Goal: Information Seeking & Learning: Learn about a topic

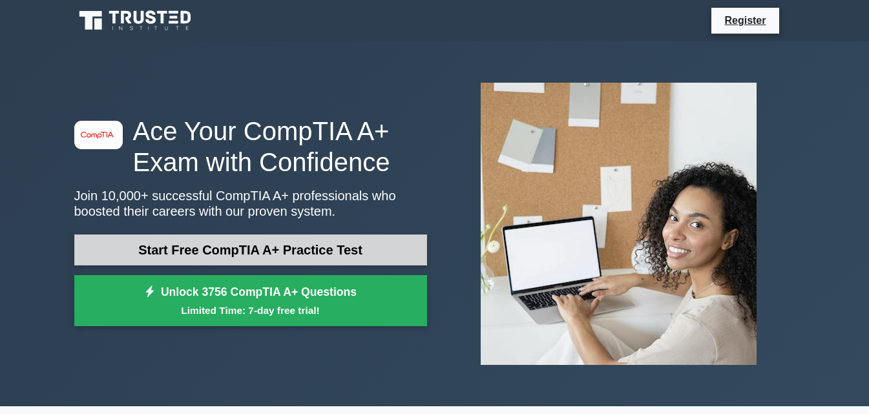
click at [258, 245] on link "Start Free CompTIA A+ Practice Test" at bounding box center [250, 249] width 353 height 31
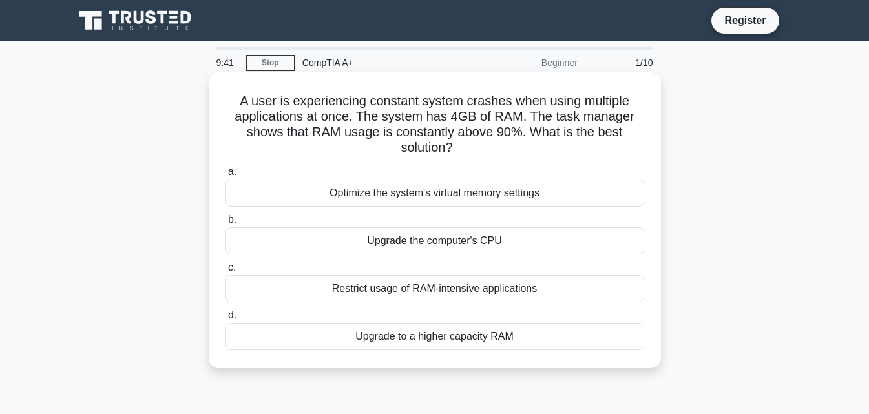
scroll to position [65, 0]
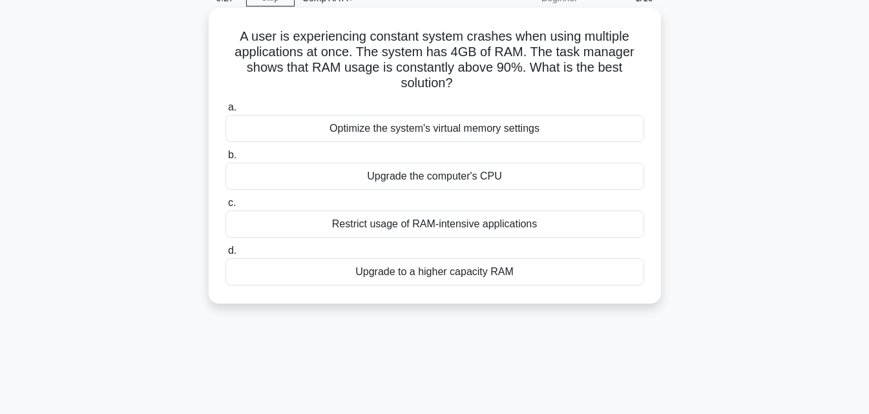
click at [489, 271] on div "Upgrade to a higher capacity RAM" at bounding box center [434, 271] width 418 height 27
click at [225, 255] on input "d. Upgrade to a higher capacity RAM" at bounding box center [225, 251] width 0 height 8
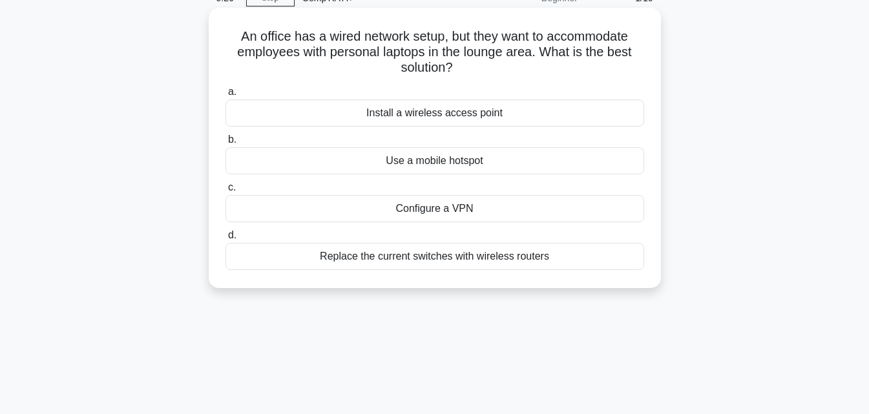
scroll to position [0, 0]
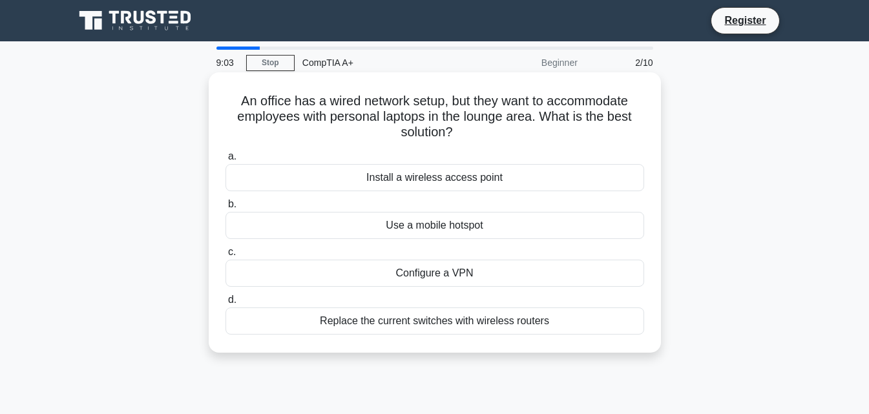
click at [425, 325] on div "Replace the current switches with wireless routers" at bounding box center [434, 320] width 418 height 27
click at [225, 304] on input "d. Replace the current switches with wireless routers" at bounding box center [225, 300] width 0 height 8
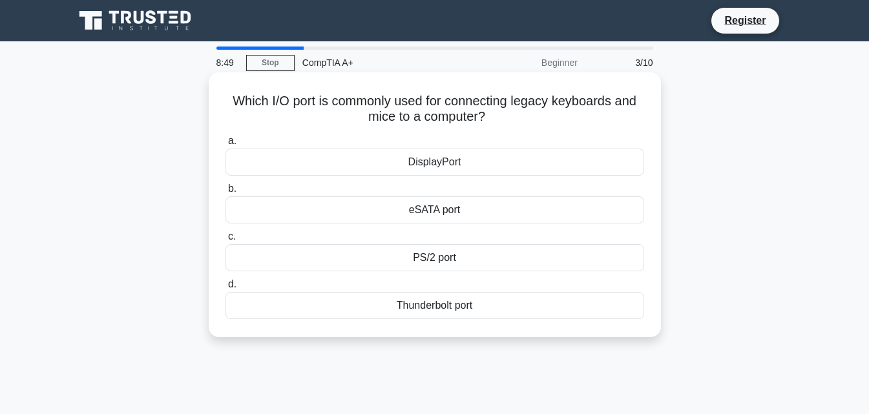
click at [430, 262] on div "PS/2 port" at bounding box center [434, 257] width 418 height 27
click at [225, 241] on input "c. PS/2 port" at bounding box center [225, 236] width 0 height 8
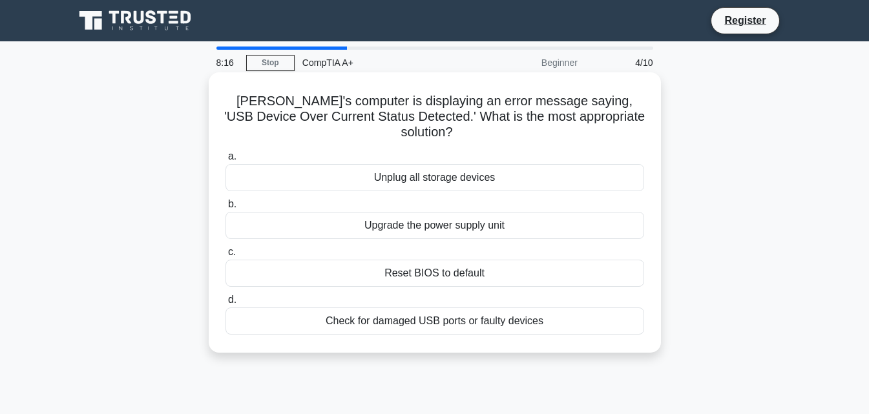
click at [431, 262] on div "Reset BIOS to default" at bounding box center [434, 273] width 418 height 27
click at [225, 256] on input "c. Reset BIOS to default" at bounding box center [225, 252] width 0 height 8
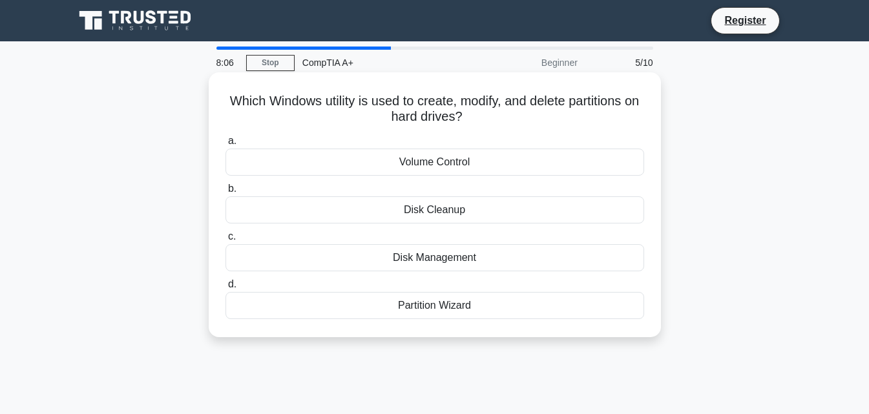
click at [435, 253] on div "Disk Management" at bounding box center [434, 257] width 418 height 27
click at [225, 241] on input "c. Disk Management" at bounding box center [225, 236] width 0 height 8
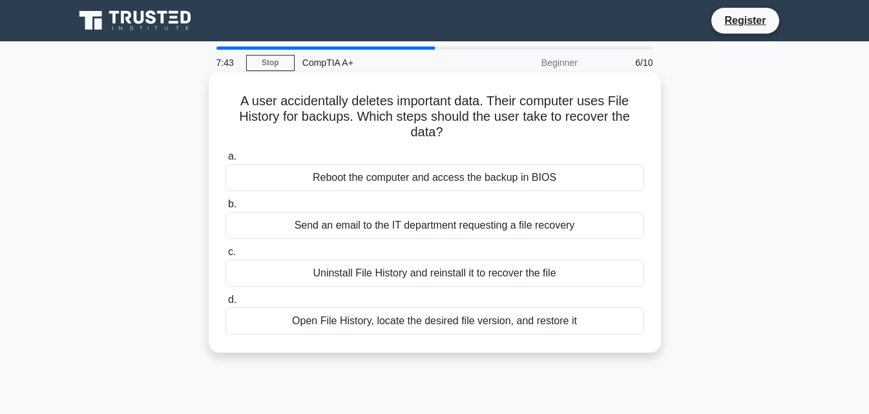
click at [470, 327] on div "Open File History, locate the desired file version, and restore it" at bounding box center [434, 320] width 418 height 27
click at [225, 304] on input "d. Open File History, locate the desired file version, and restore it" at bounding box center [225, 300] width 0 height 8
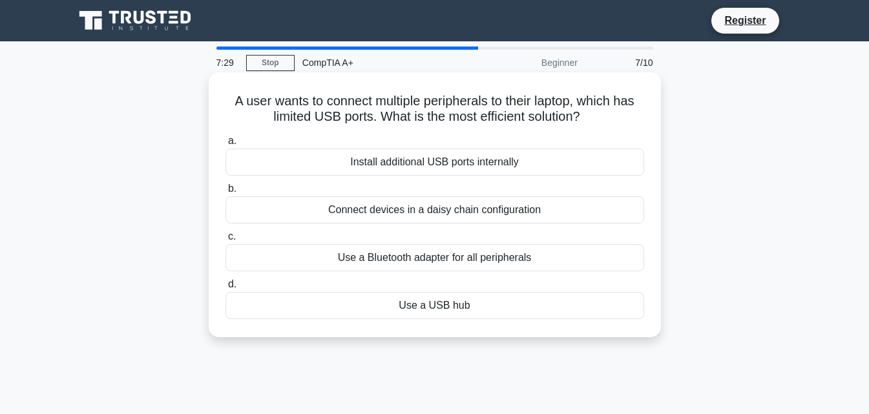
click at [438, 308] on div "Use a USB hub" at bounding box center [434, 305] width 418 height 27
click at [225, 289] on input "d. Use a USB hub" at bounding box center [225, 284] width 0 height 8
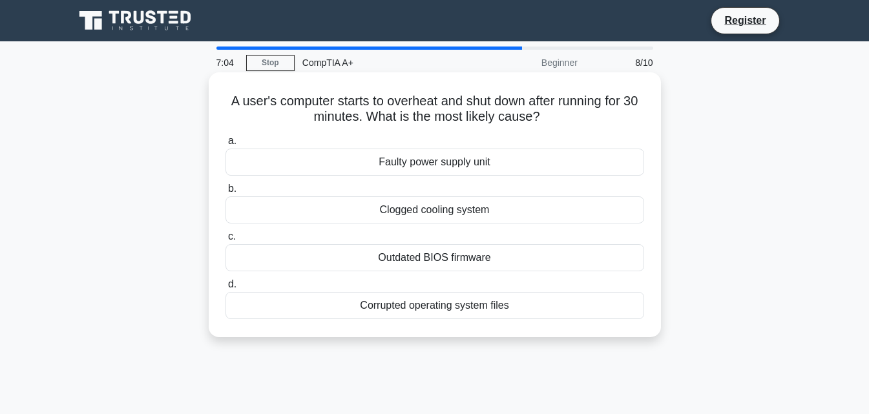
click at [443, 212] on div "Clogged cooling system" at bounding box center [434, 209] width 418 height 27
click at [225, 193] on input "b. Clogged cooling system" at bounding box center [225, 189] width 0 height 8
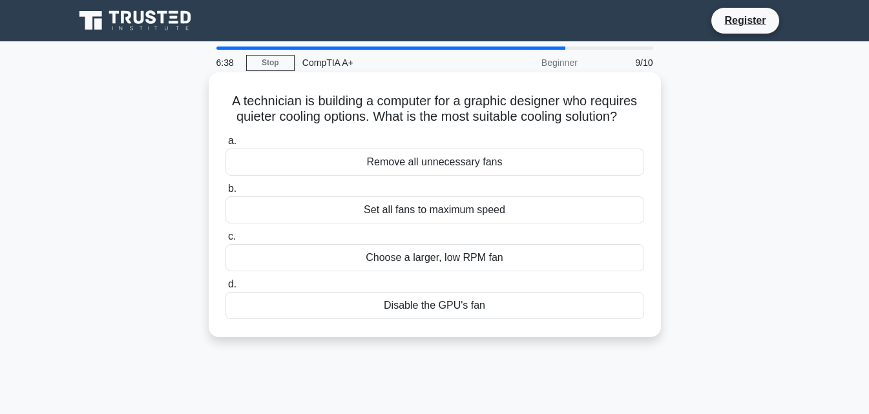
click at [469, 263] on div "Choose a larger, low RPM fan" at bounding box center [434, 257] width 418 height 27
click at [225, 241] on input "c. Choose a larger, low RPM fan" at bounding box center [225, 236] width 0 height 8
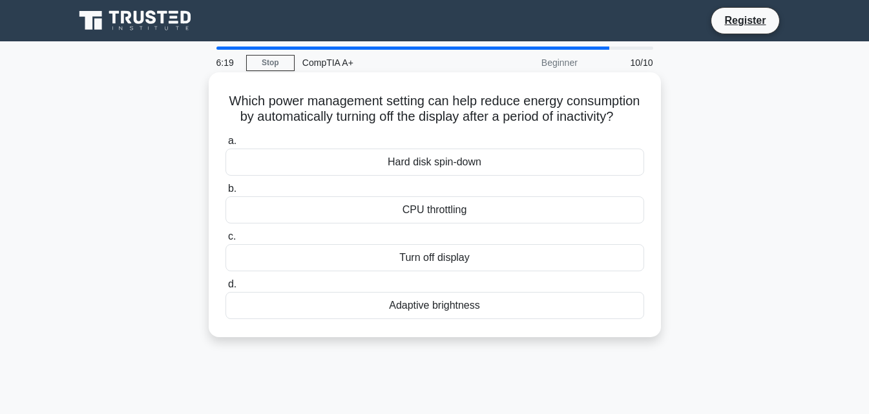
click at [438, 223] on div "CPU throttling" at bounding box center [434, 209] width 418 height 27
click at [225, 193] on input "b. CPU throttling" at bounding box center [225, 189] width 0 height 8
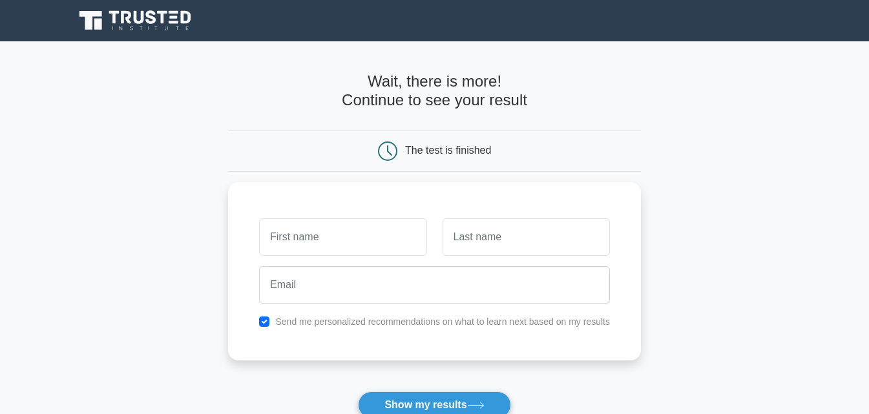
scroll to position [65, 0]
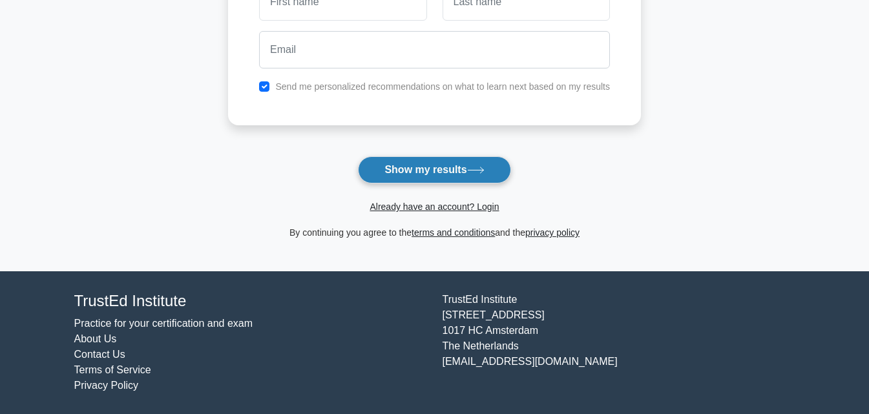
click at [418, 181] on button "Show my results" at bounding box center [434, 169] width 152 height 27
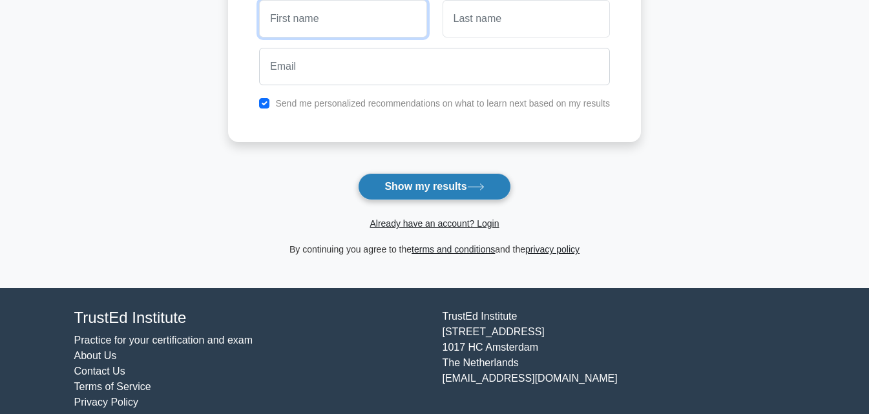
scroll to position [89, 0]
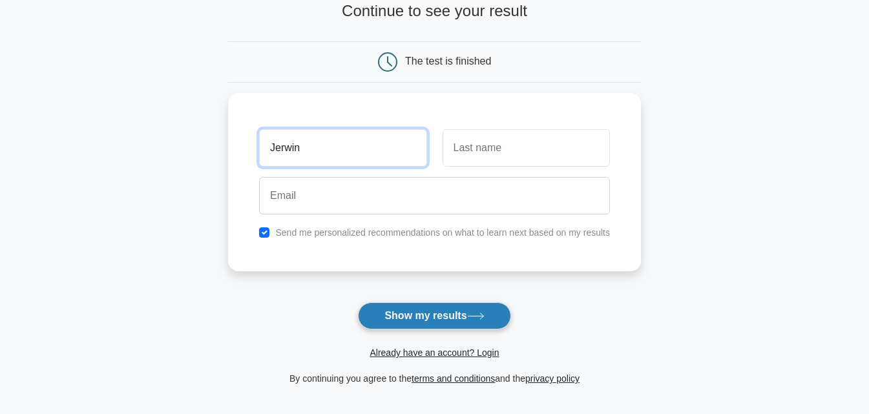
type input "Jerwin"
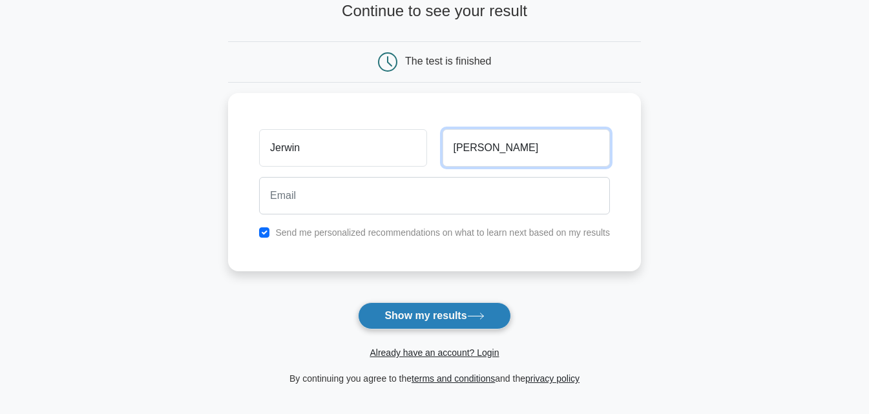
type input "Vivas"
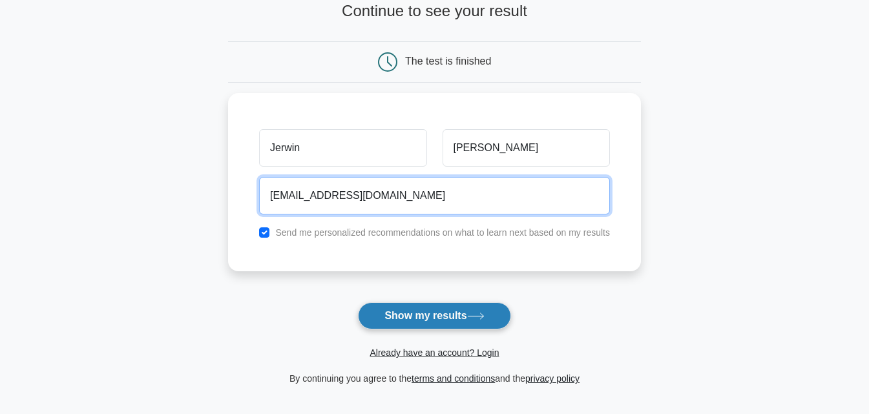
type input "asuncionglen04@gmail.com"
click at [358, 302] on button "Show my results" at bounding box center [434, 315] width 152 height 27
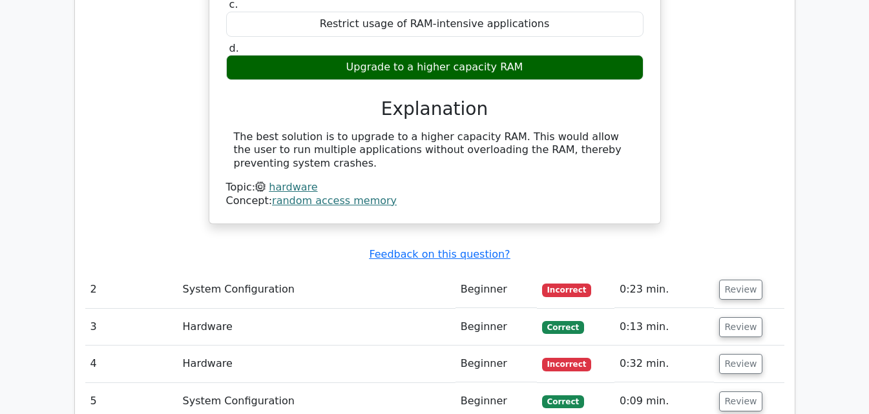
scroll to position [1292, 0]
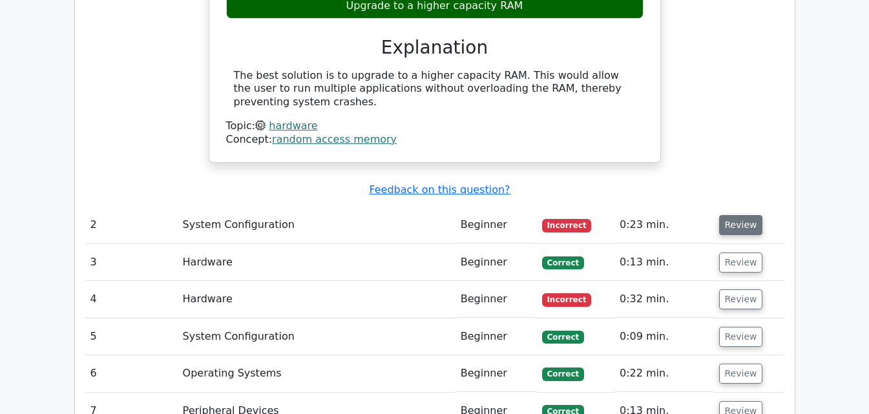
click at [738, 215] on button "Review" at bounding box center [741, 225] width 44 height 20
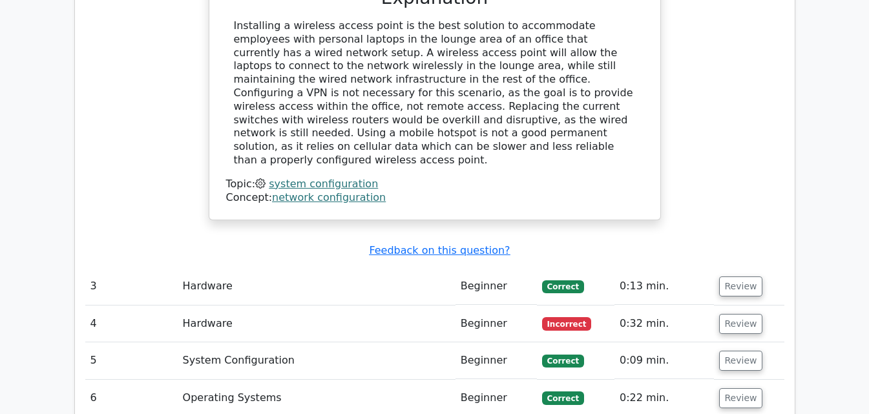
scroll to position [1937, 0]
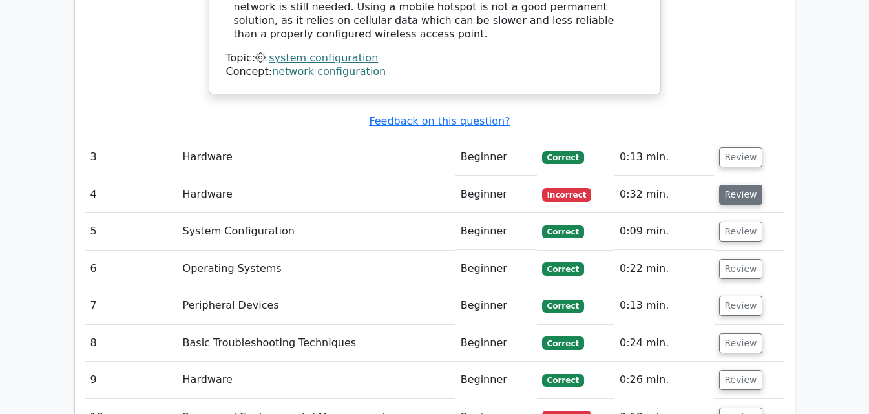
click at [735, 185] on button "Review" at bounding box center [741, 195] width 44 height 20
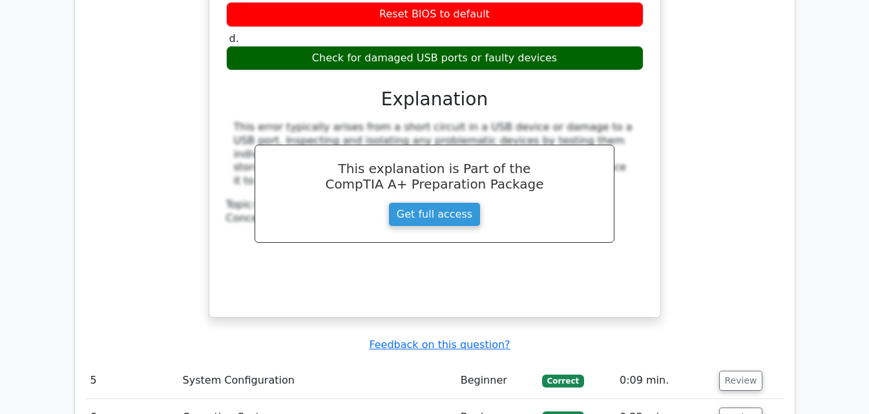
scroll to position [2454, 0]
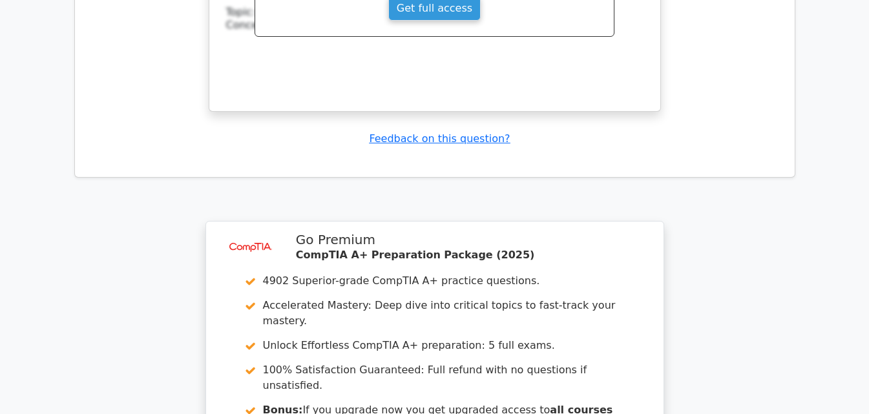
scroll to position [3423, 0]
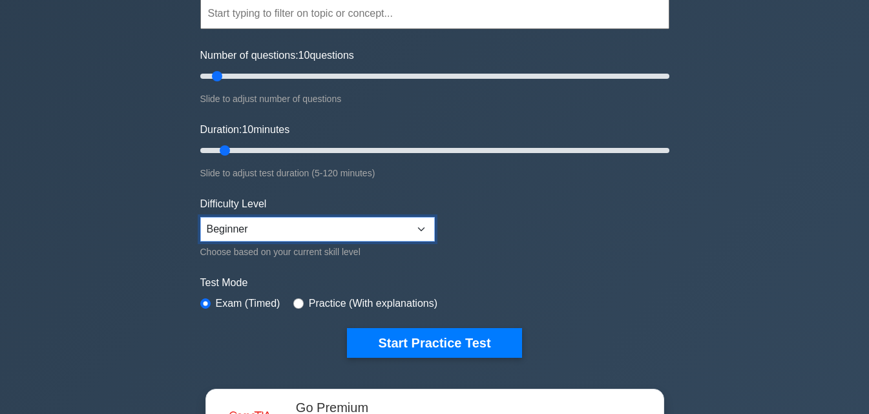
click at [285, 223] on select "Beginner Intermediate Expert" at bounding box center [317, 229] width 234 height 25
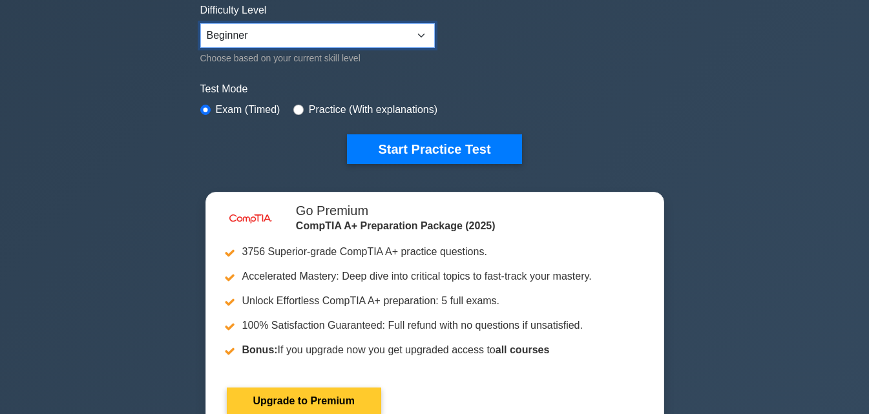
scroll to position [194, 0]
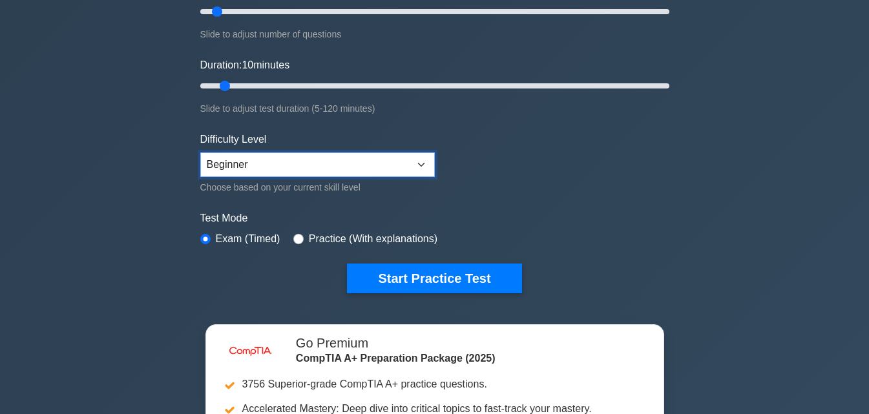
click at [265, 165] on select "Beginner Intermediate Expert" at bounding box center [317, 164] width 234 height 25
select select "intermediate"
click at [200, 152] on select "Beginner Intermediate Expert" at bounding box center [317, 164] width 234 height 25
click at [299, 235] on input "radio" at bounding box center [298, 239] width 10 height 10
radio input "true"
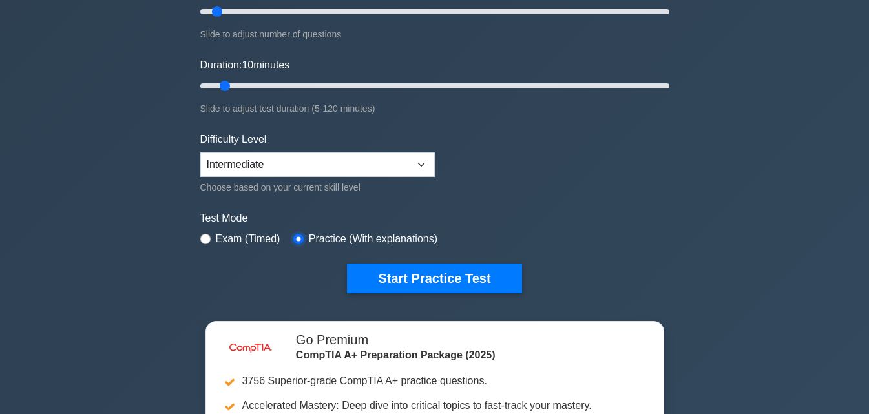
scroll to position [258, 0]
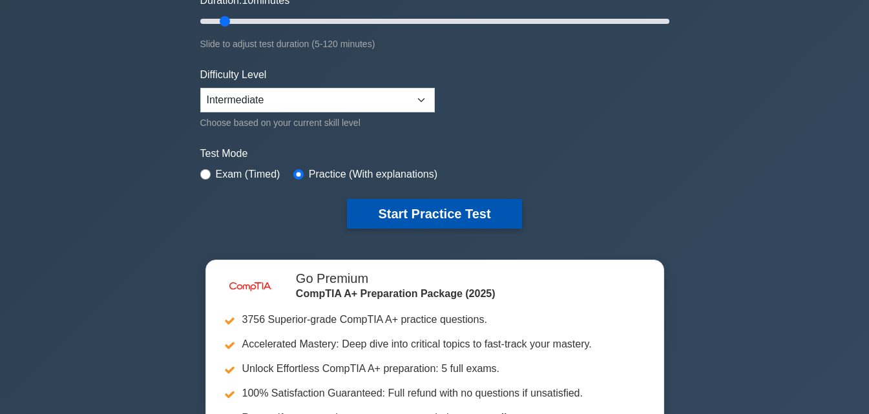
click at [369, 216] on button "Start Practice Test" at bounding box center [434, 214] width 174 height 30
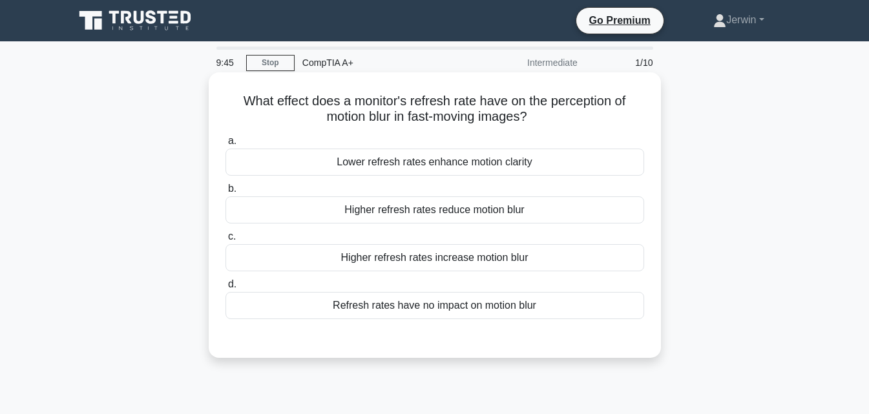
click at [408, 220] on div "Higher refresh rates reduce motion blur" at bounding box center [434, 209] width 418 height 27
click at [225, 193] on input "b. Higher refresh rates reduce motion blur" at bounding box center [225, 189] width 0 height 8
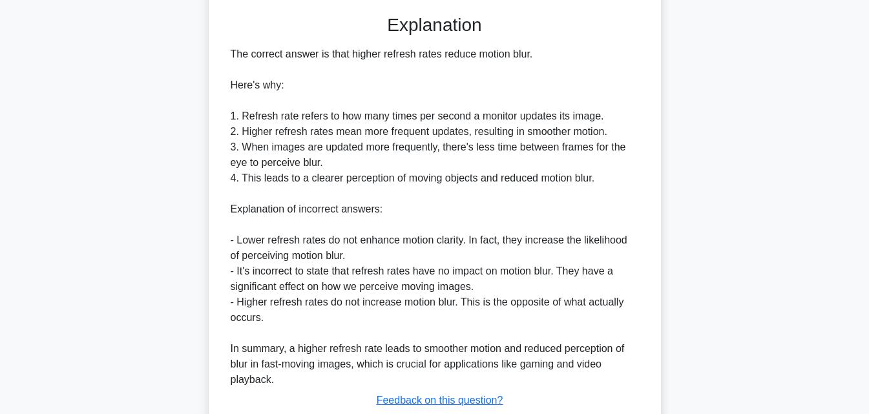
scroll to position [414, 0]
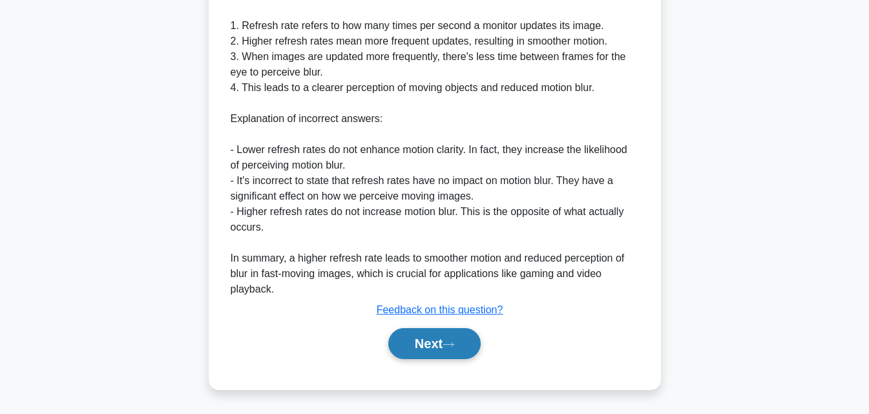
click at [454, 346] on icon at bounding box center [448, 344] width 12 height 7
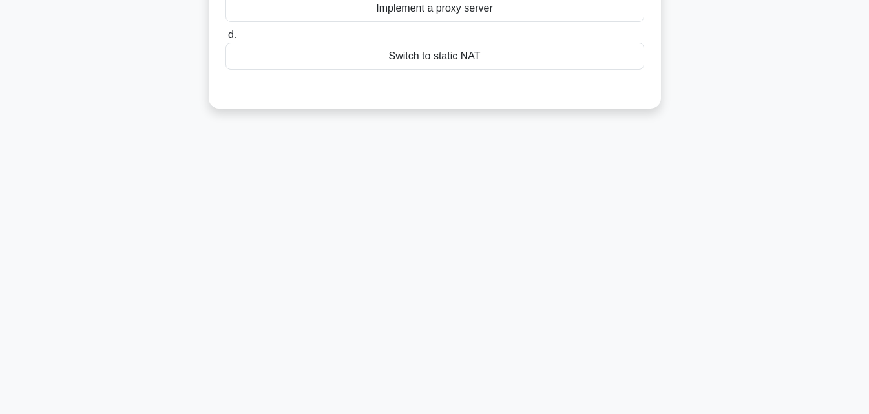
scroll to position [0, 0]
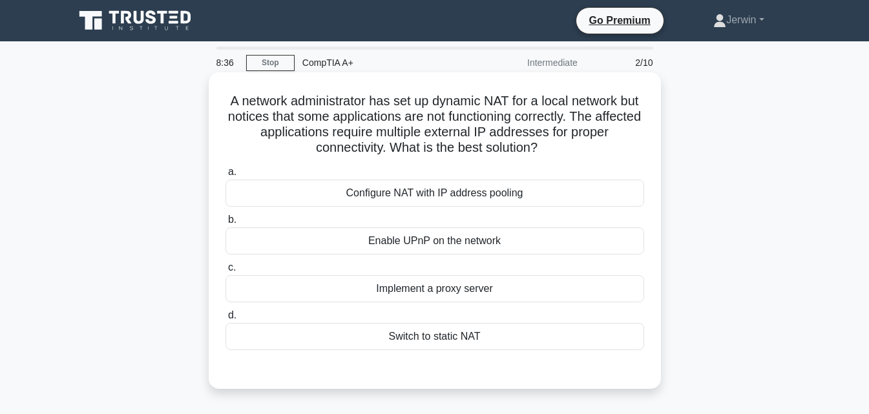
click at [428, 290] on div "Implement a proxy server" at bounding box center [434, 288] width 418 height 27
click at [225, 272] on input "c. Implement a proxy server" at bounding box center [225, 267] width 0 height 8
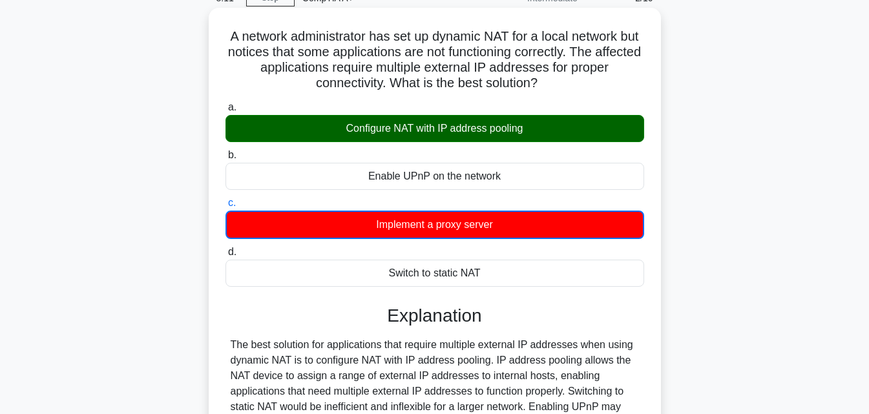
scroll to position [258, 0]
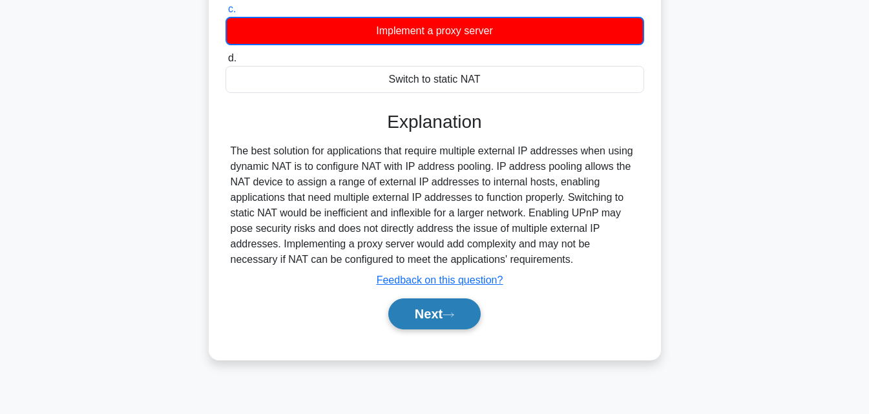
click at [406, 317] on button "Next" at bounding box center [434, 313] width 92 height 31
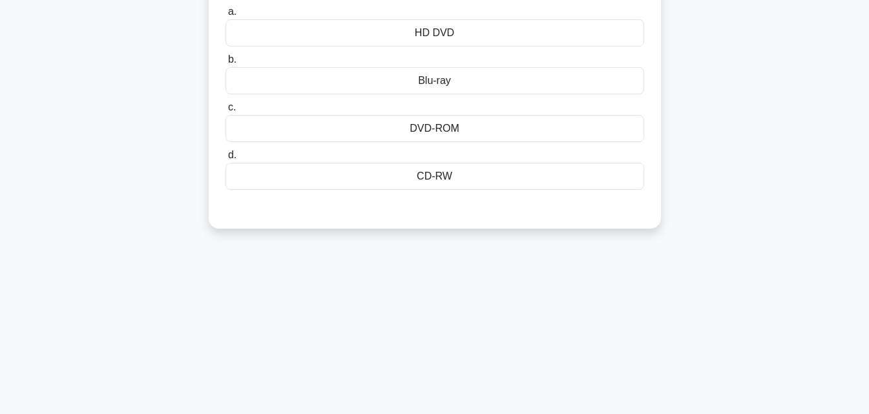
scroll to position [0, 0]
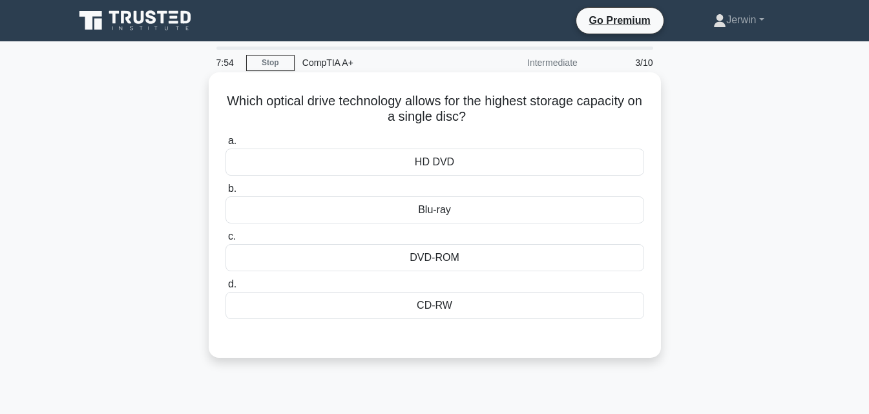
click at [437, 207] on div "Blu-ray" at bounding box center [434, 209] width 418 height 27
click at [225, 193] on input "b. Blu-ray" at bounding box center [225, 189] width 0 height 8
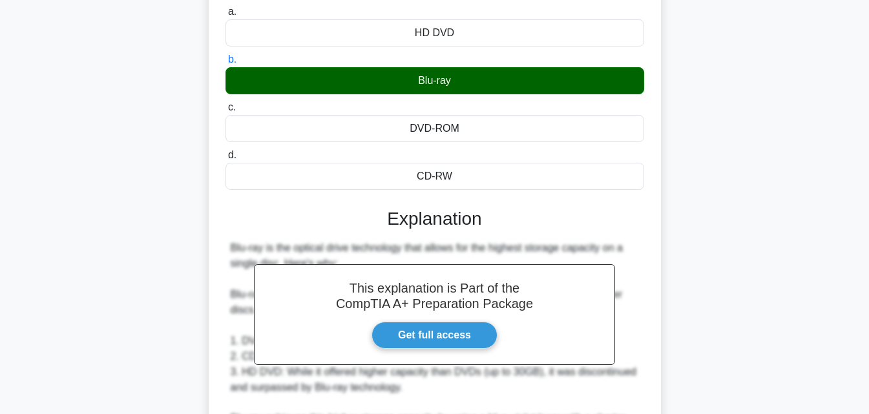
scroll to position [336, 0]
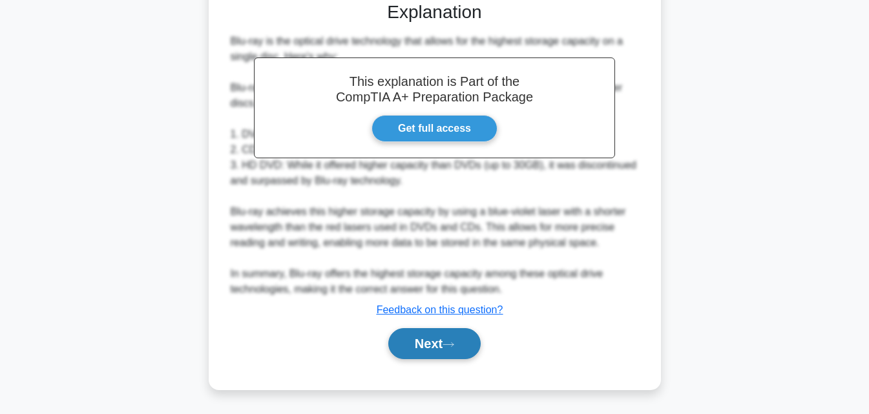
click at [451, 353] on button "Next" at bounding box center [434, 343] width 92 height 31
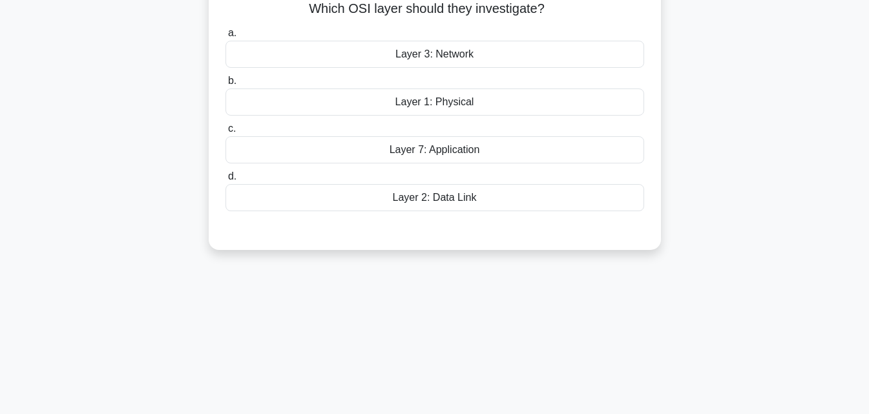
scroll to position [25, 0]
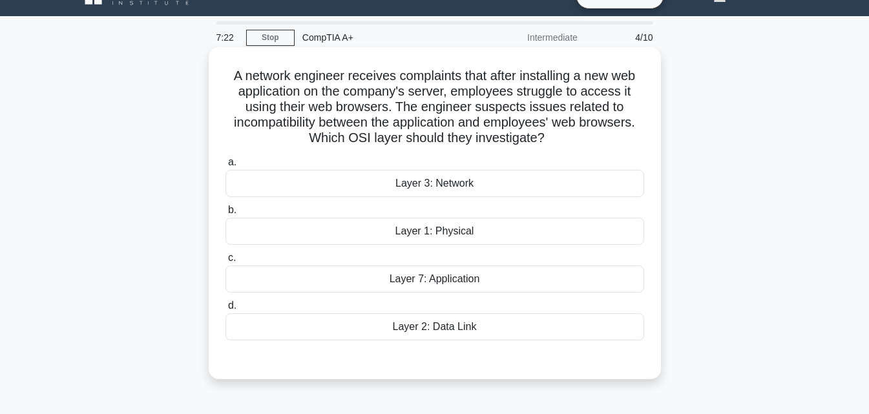
click at [451, 276] on div "Layer 7: Application" at bounding box center [434, 278] width 418 height 27
click at [225, 262] on input "c. Layer 7: Application" at bounding box center [225, 258] width 0 height 8
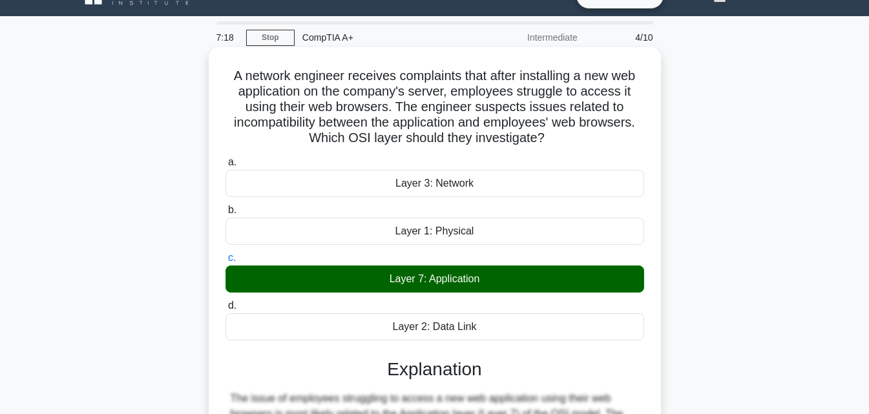
scroll to position [284, 0]
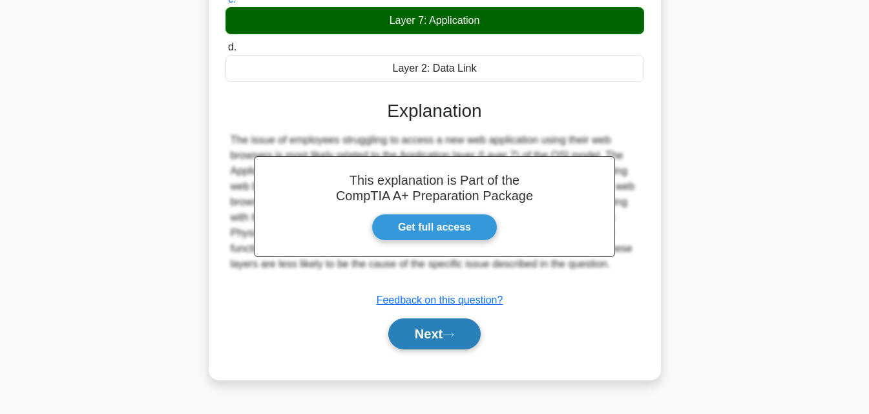
click at [450, 334] on icon at bounding box center [448, 334] width 12 height 7
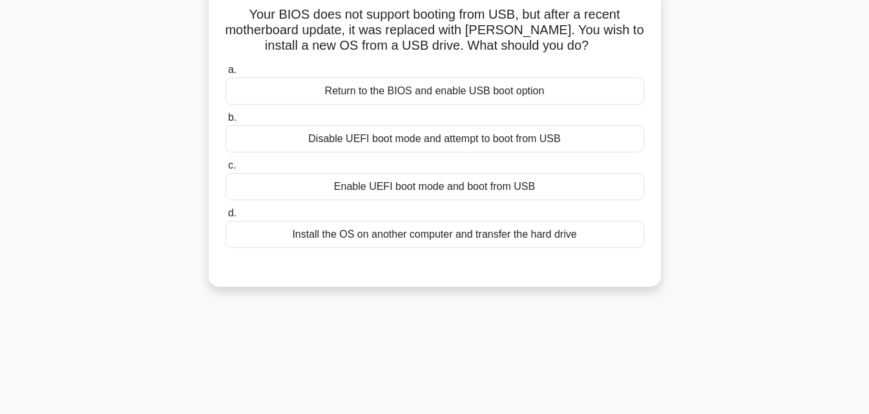
scroll to position [25, 0]
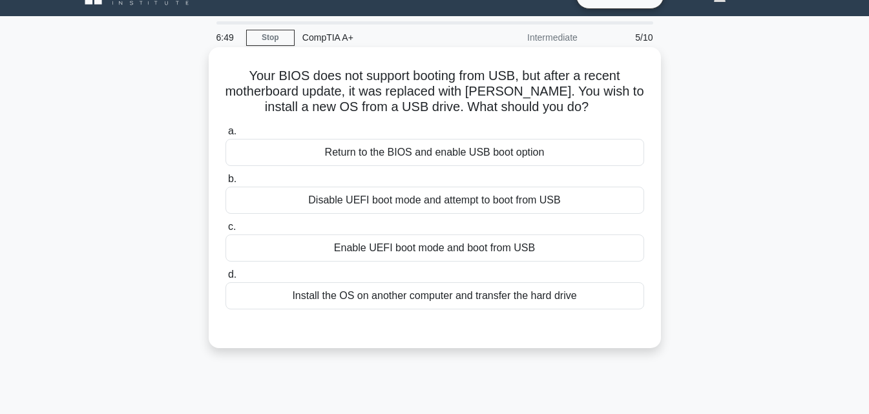
click at [354, 202] on div "Disable UEFI boot mode and attempt to boot from USB" at bounding box center [434, 200] width 418 height 27
click at [225, 183] on input "b. Disable UEFI boot mode and attempt to boot from USB" at bounding box center [225, 179] width 0 height 8
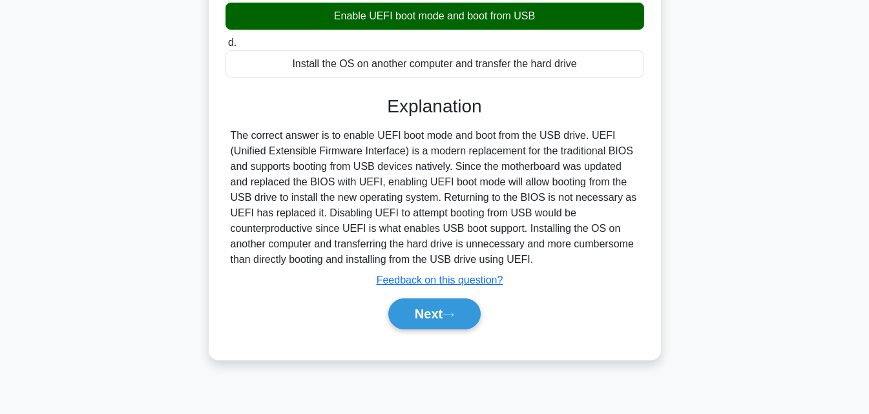
scroll to position [284, 0]
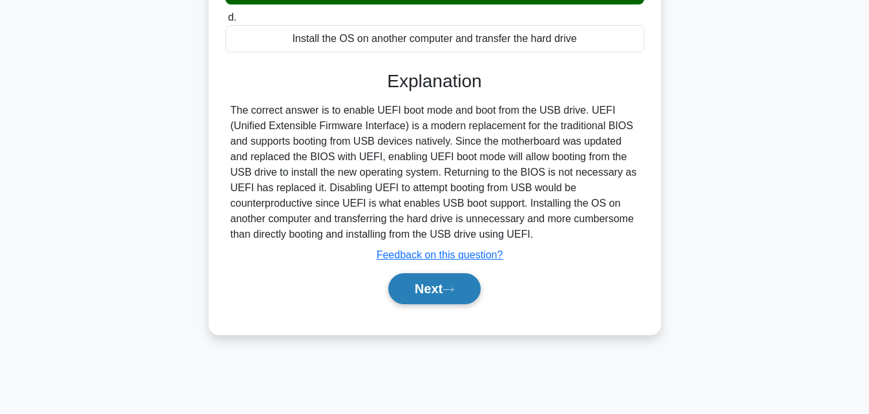
click at [417, 282] on button "Next" at bounding box center [434, 288] width 92 height 31
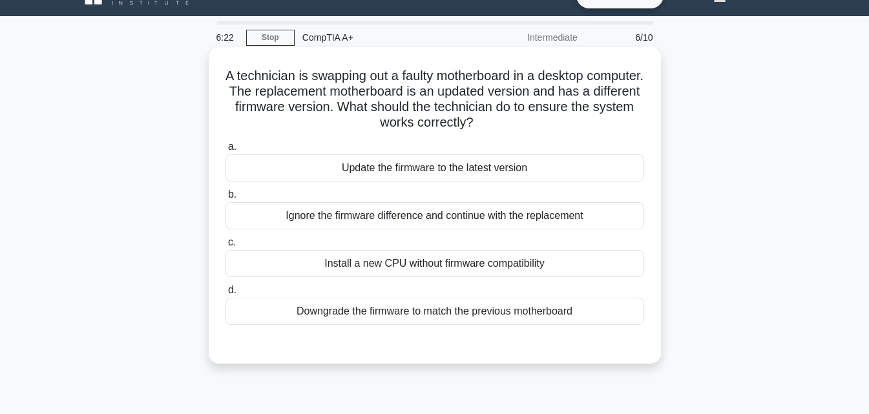
scroll to position [0, 0]
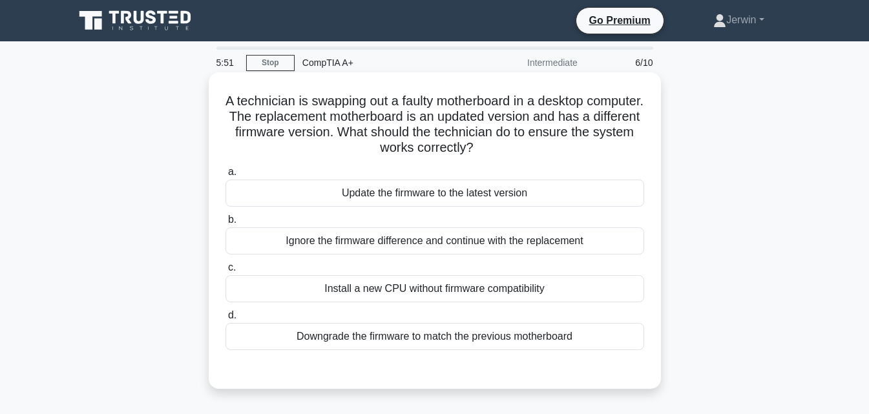
click at [391, 192] on div "Update the firmware to the latest version" at bounding box center [434, 193] width 418 height 27
click at [225, 176] on input "a. Update the firmware to the latest version" at bounding box center [225, 172] width 0 height 8
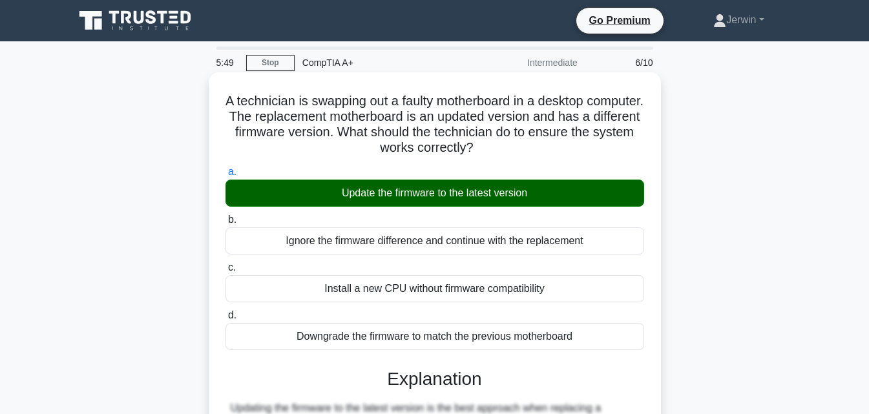
scroll to position [284, 0]
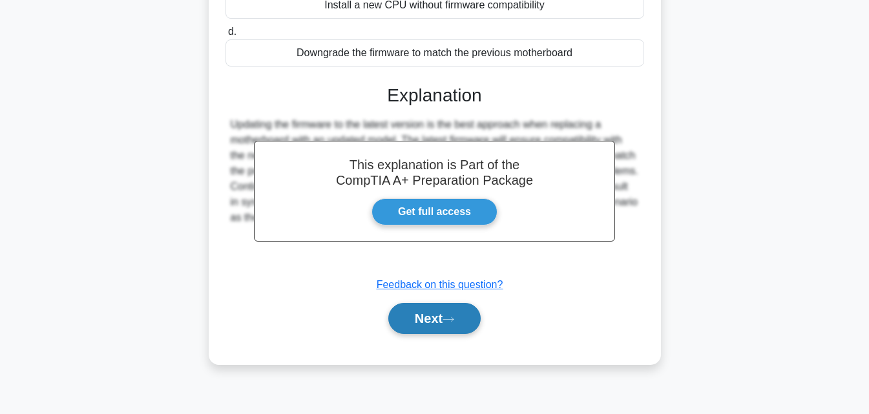
click at [452, 320] on icon at bounding box center [448, 319] width 10 height 4
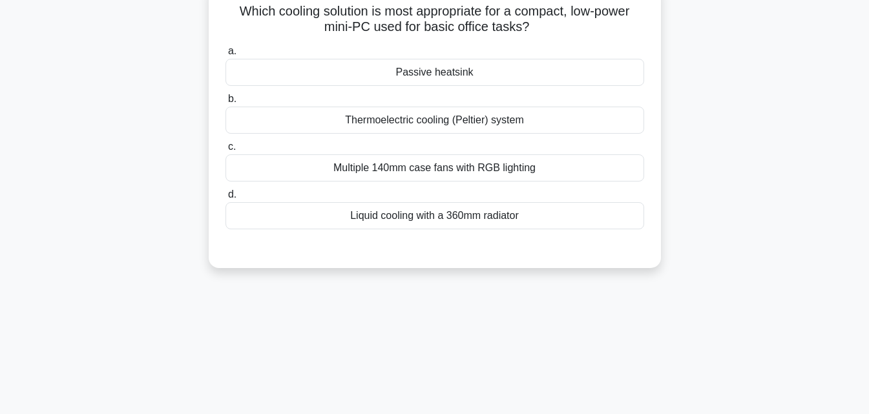
scroll to position [0, 0]
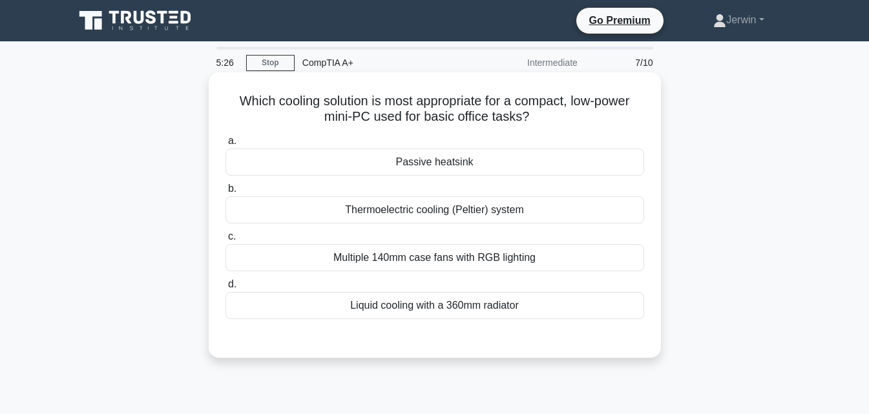
click at [388, 208] on div "Thermoelectric cooling (Peltier) system" at bounding box center [434, 209] width 418 height 27
click at [225, 193] on input "b. Thermoelectric cooling (Peltier) system" at bounding box center [225, 189] width 0 height 8
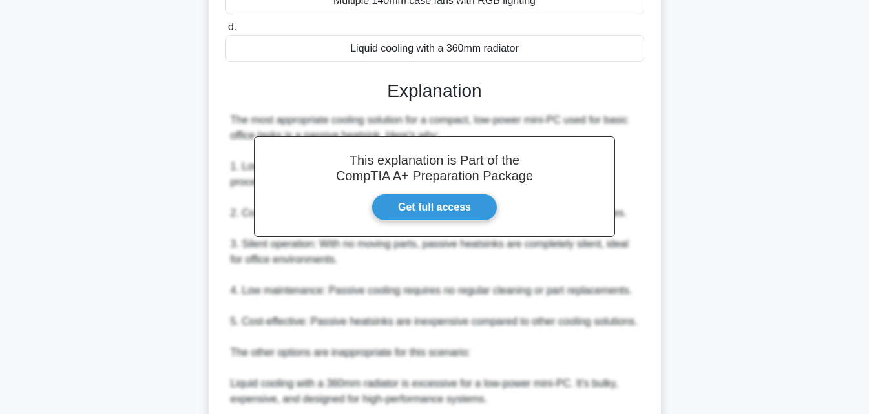
scroll to position [462, 0]
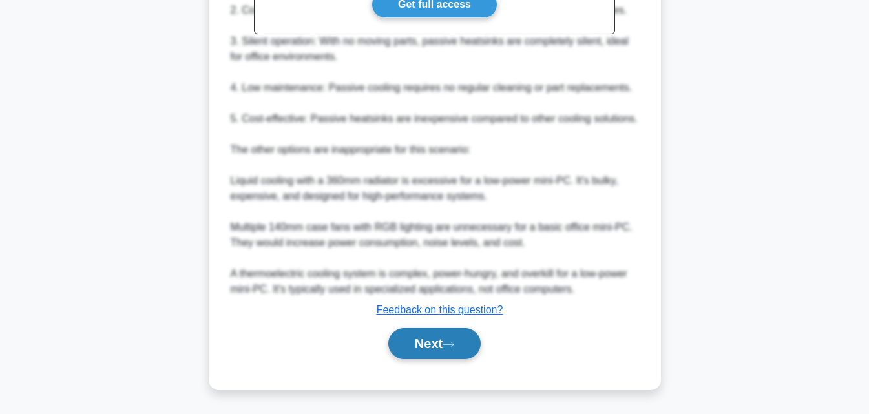
click at [428, 362] on div "Next" at bounding box center [434, 343] width 418 height 41
click at [435, 343] on button "Next" at bounding box center [434, 343] width 92 height 31
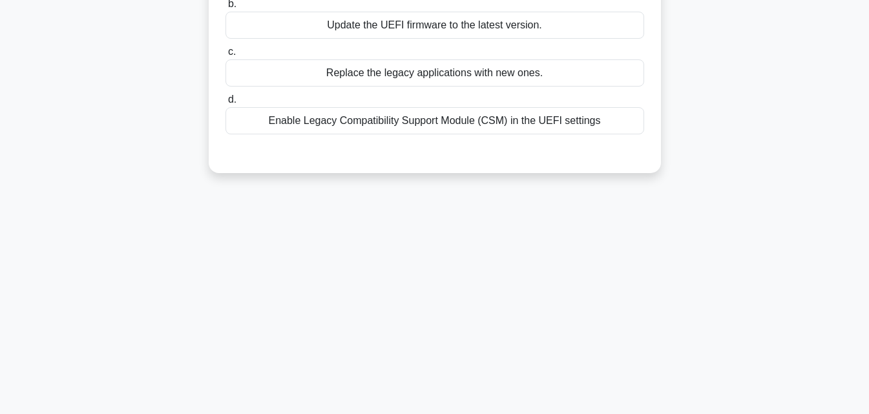
scroll to position [0, 0]
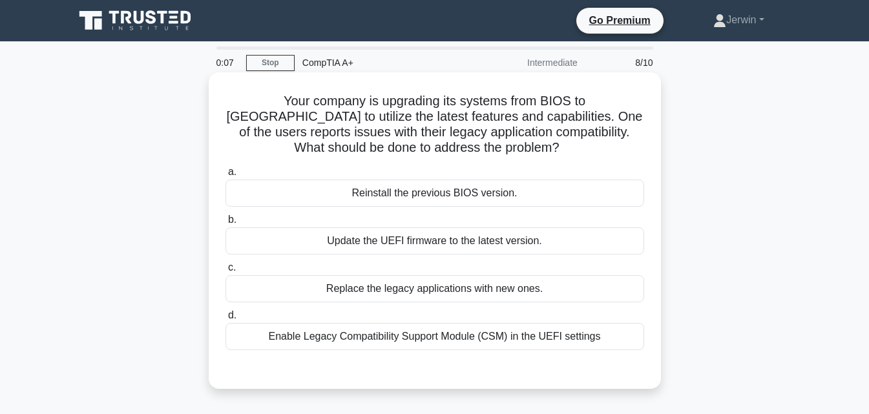
click at [444, 244] on div "Update the UEFI firmware to the latest version." at bounding box center [434, 240] width 418 height 27
click at [225, 224] on input "b. Update the UEFI firmware to the latest version." at bounding box center [225, 220] width 0 height 8
